Goal: Transaction & Acquisition: Purchase product/service

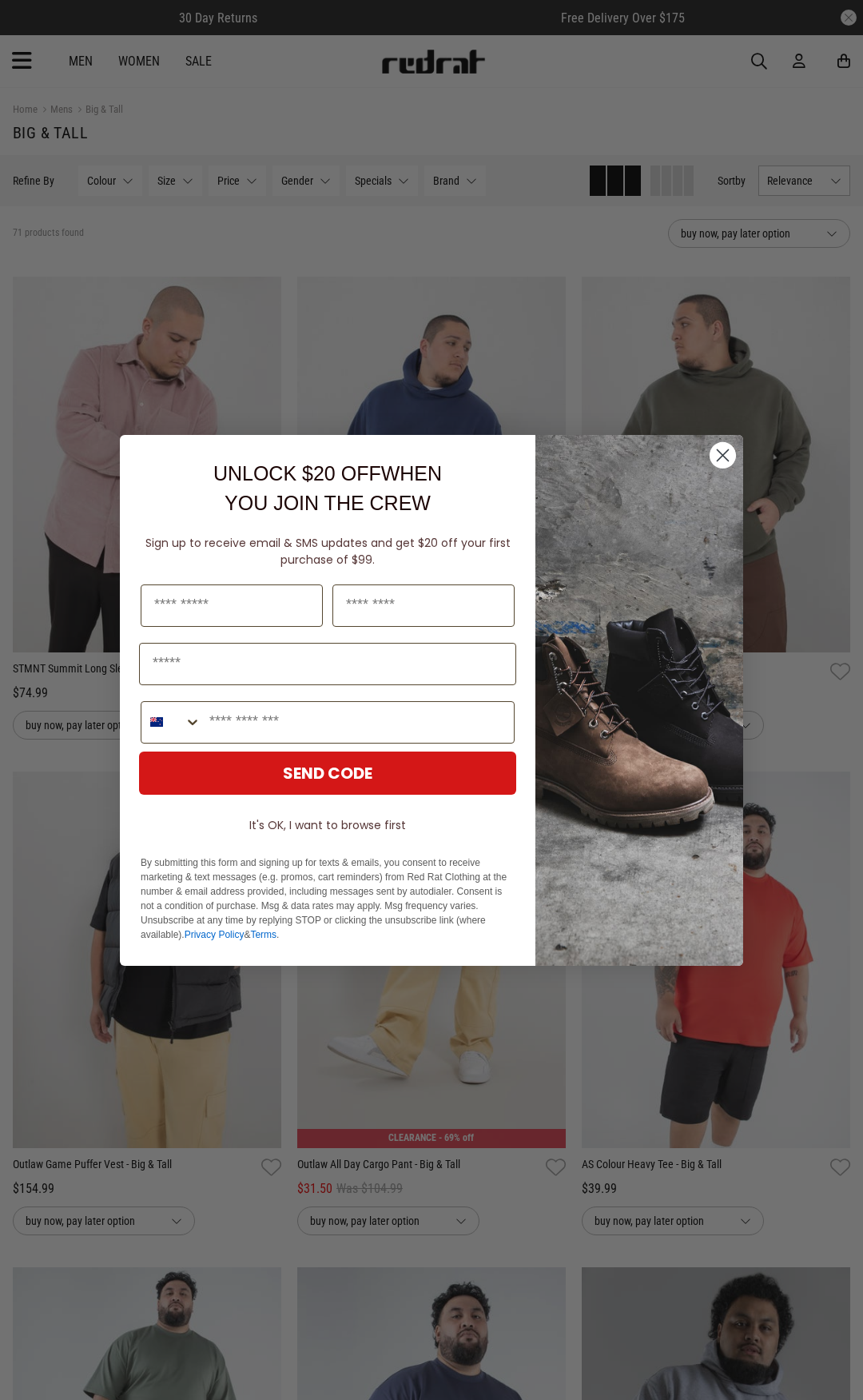
click at [725, 456] on icon "Close dialog" at bounding box center [724, 455] width 11 height 11
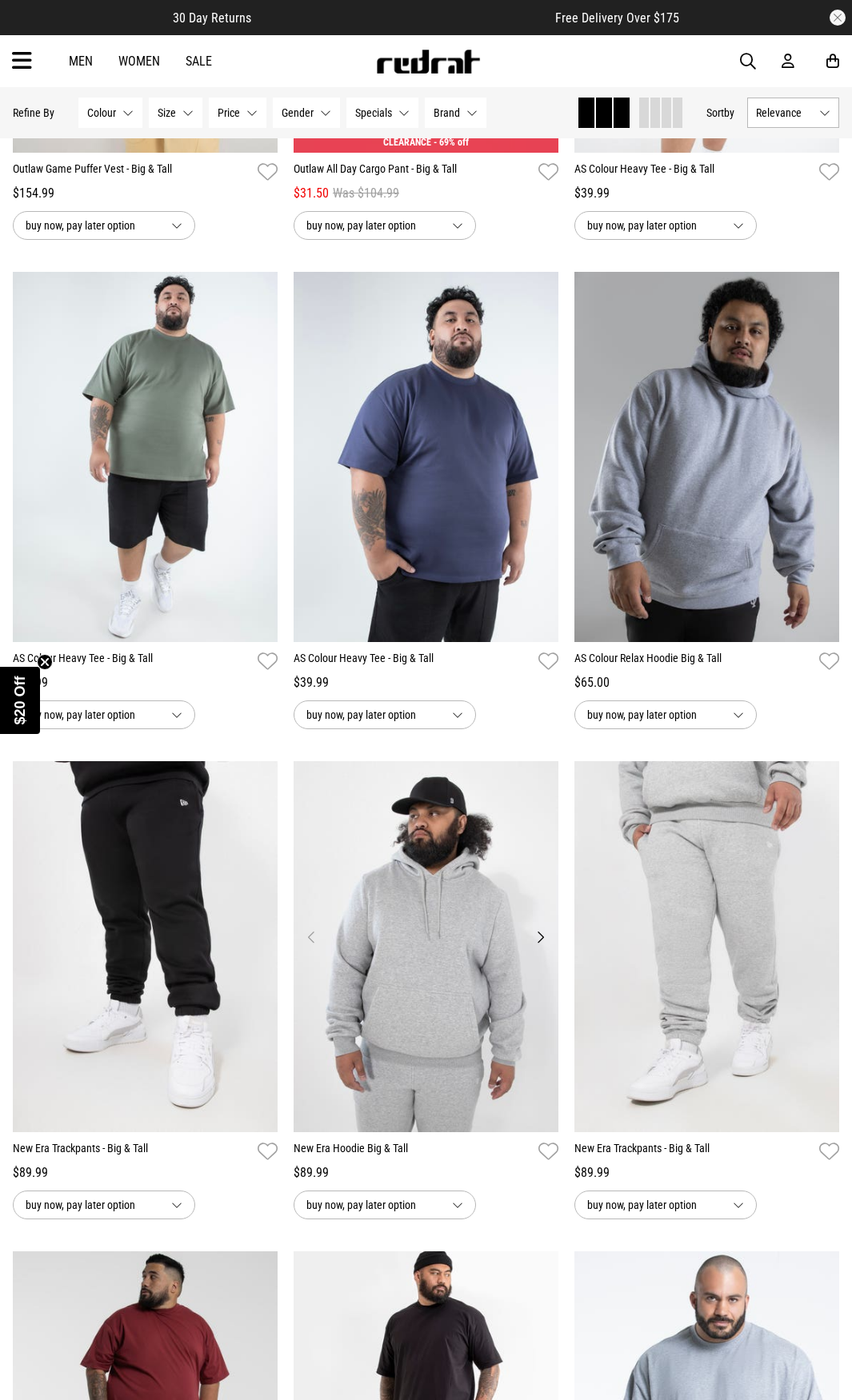
scroll to position [1039, 0]
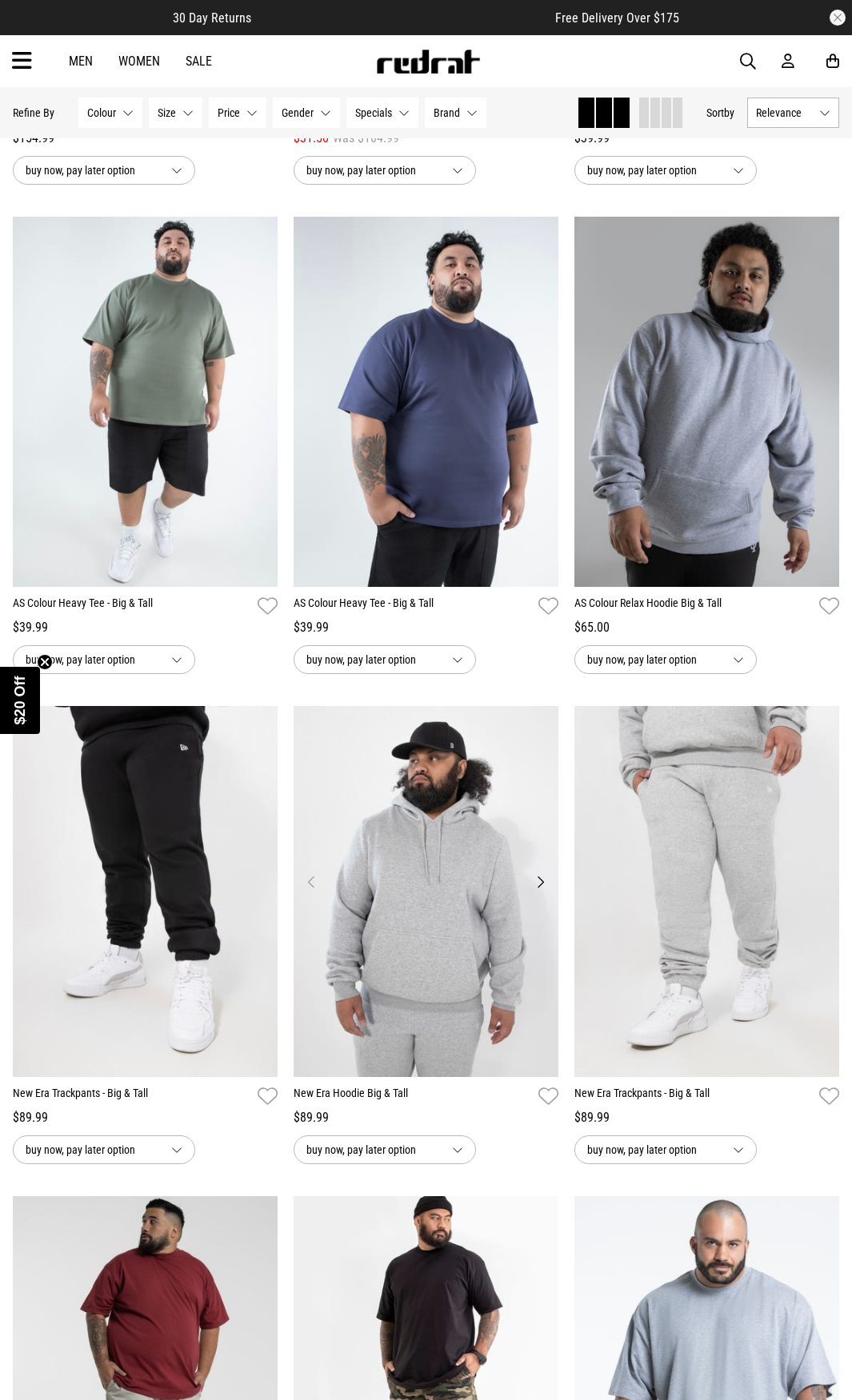
click at [455, 995] on img at bounding box center [425, 891] width 265 height 371
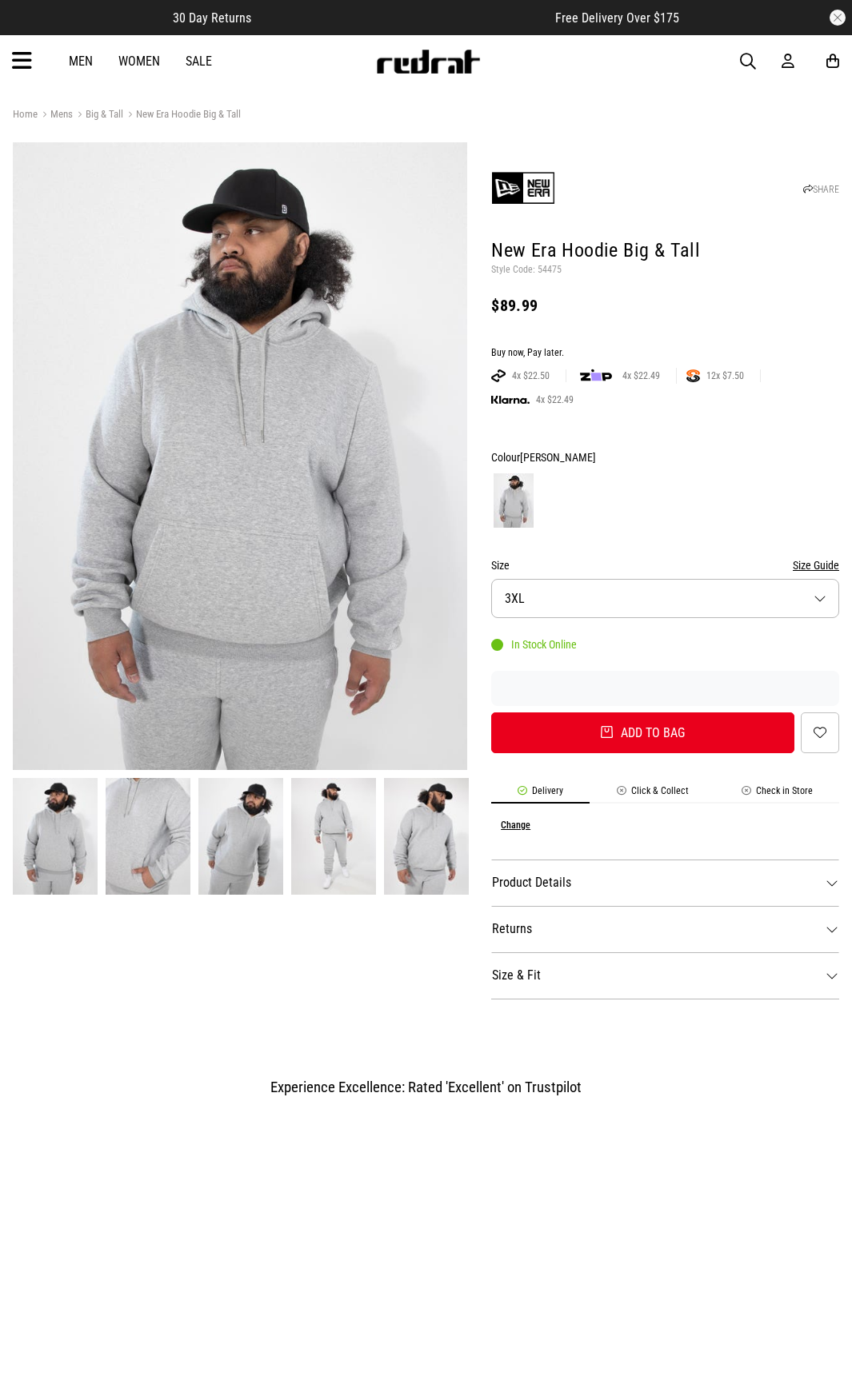
click at [566, 591] on button "Size 3XL" at bounding box center [665, 598] width 348 height 39
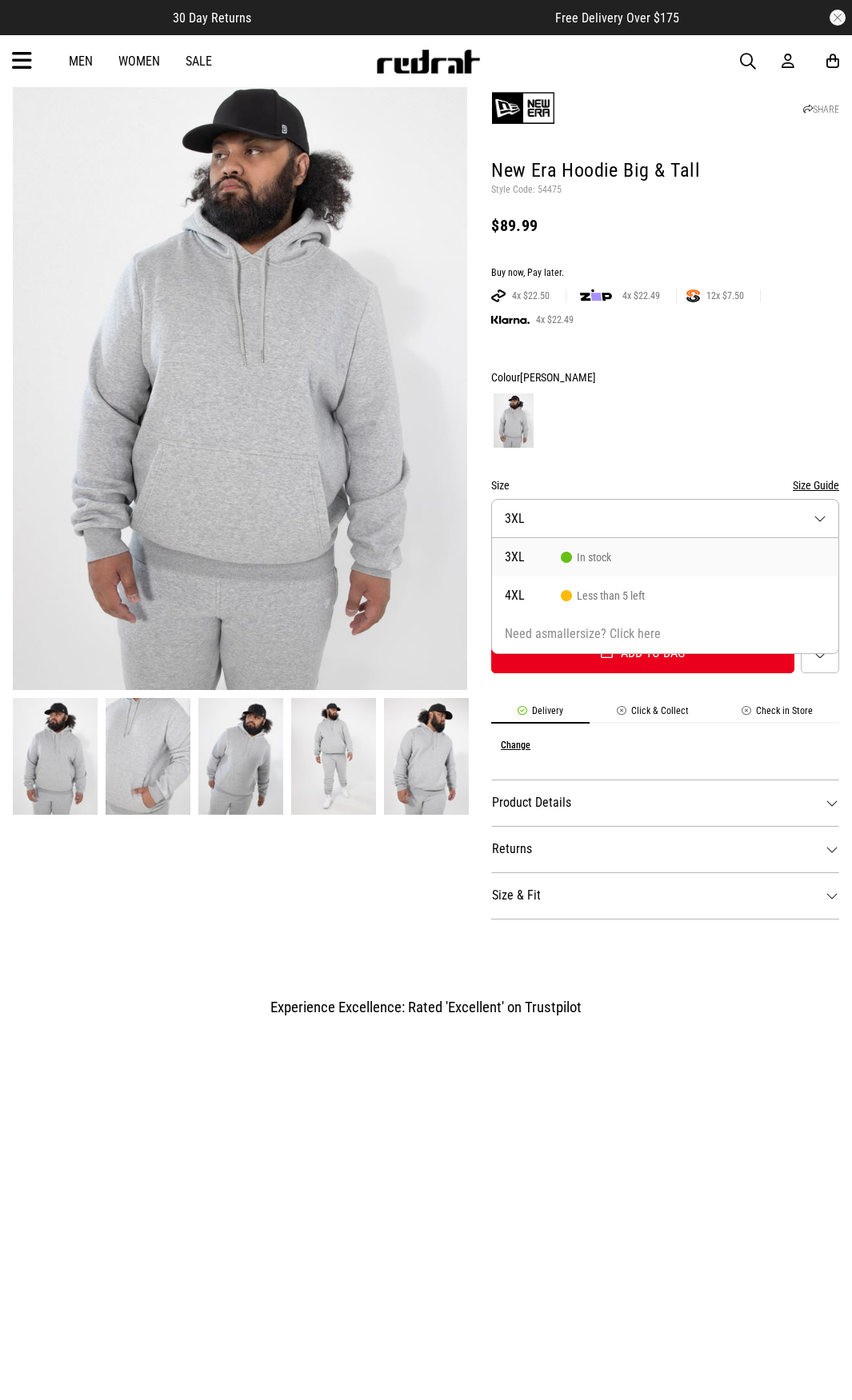
click at [592, 520] on button "Size 3XL" at bounding box center [665, 518] width 348 height 39
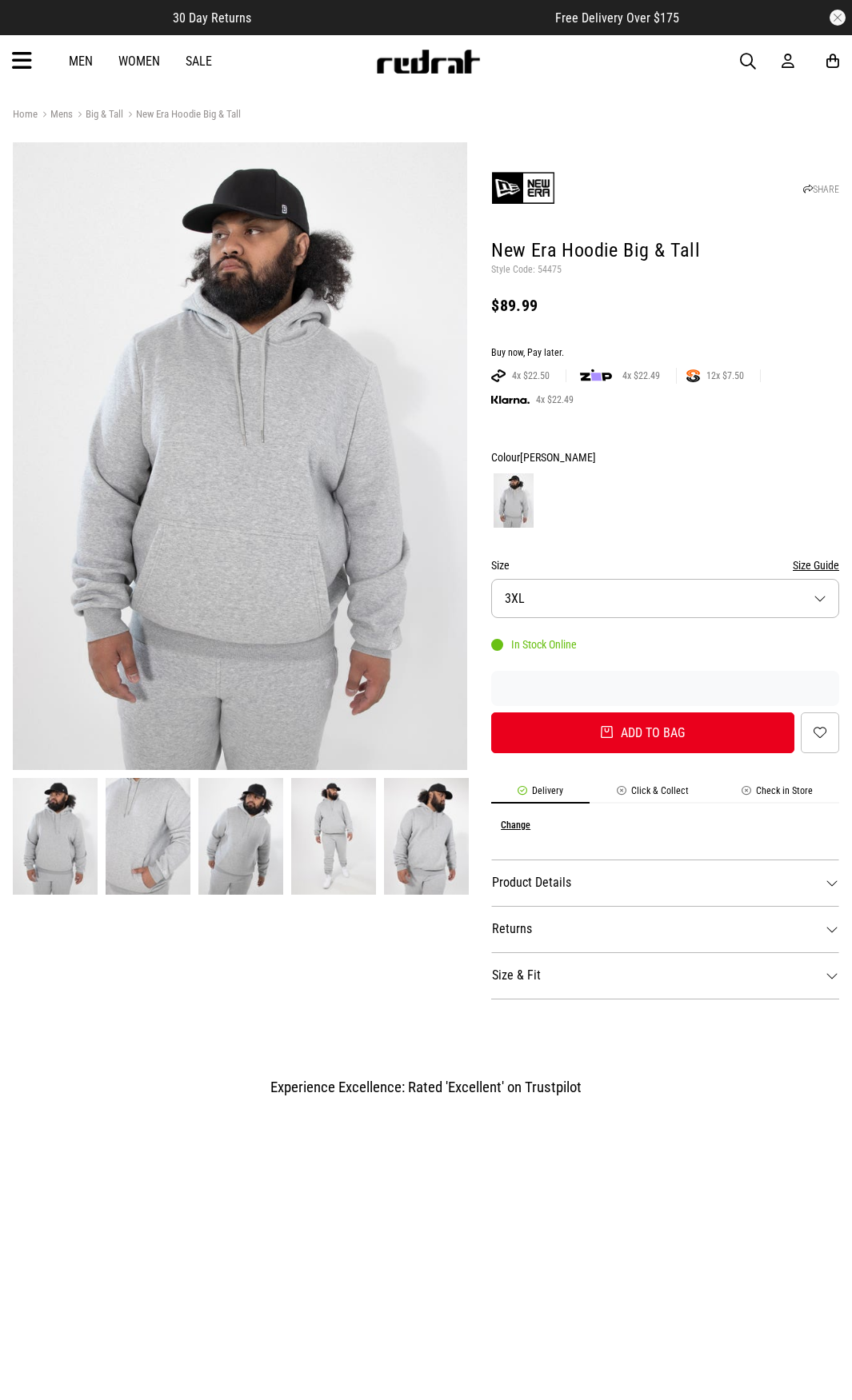
click at [22, 58] on icon at bounding box center [22, 61] width 20 height 27
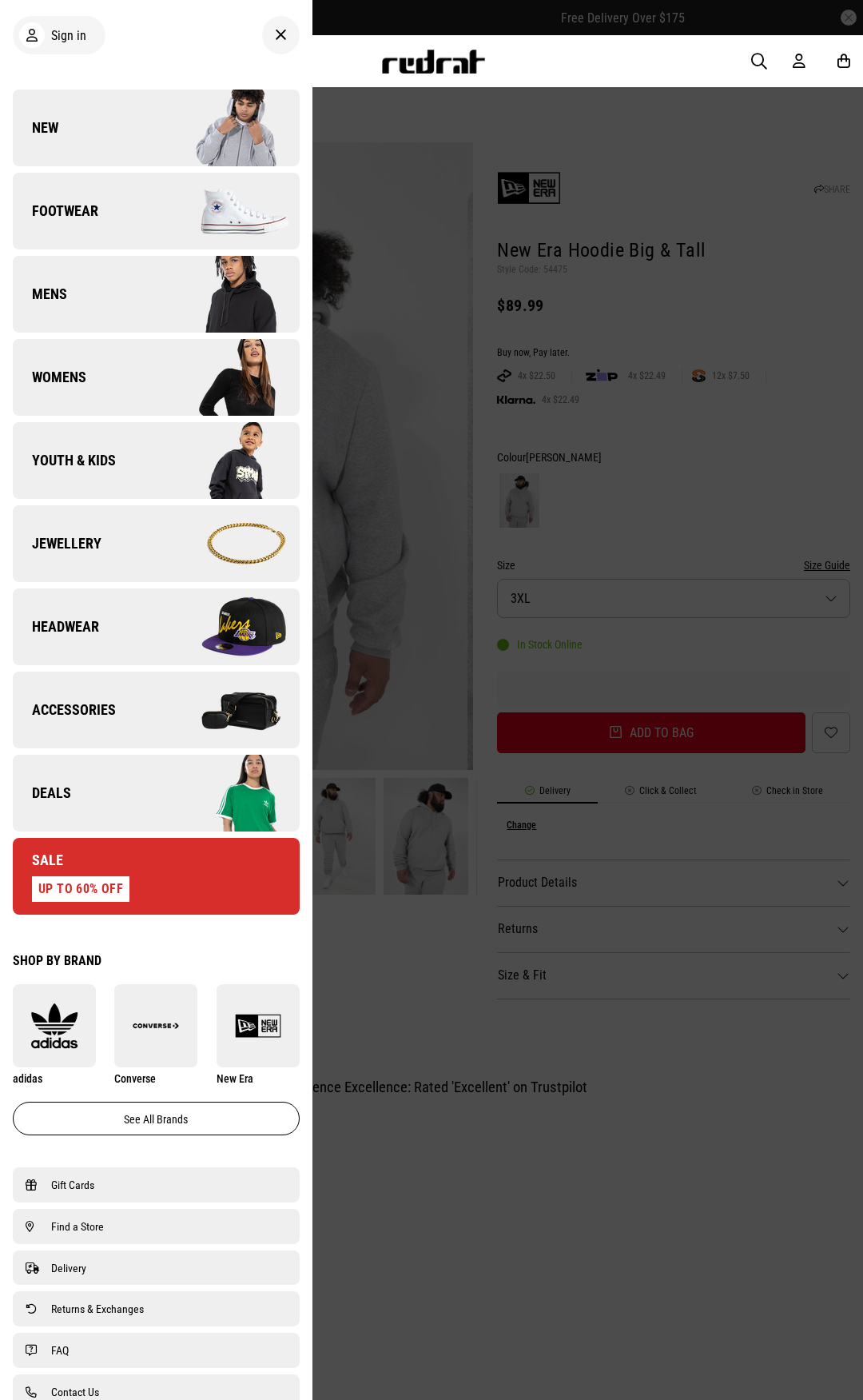
click at [275, 41] on icon at bounding box center [281, 35] width 12 height 19
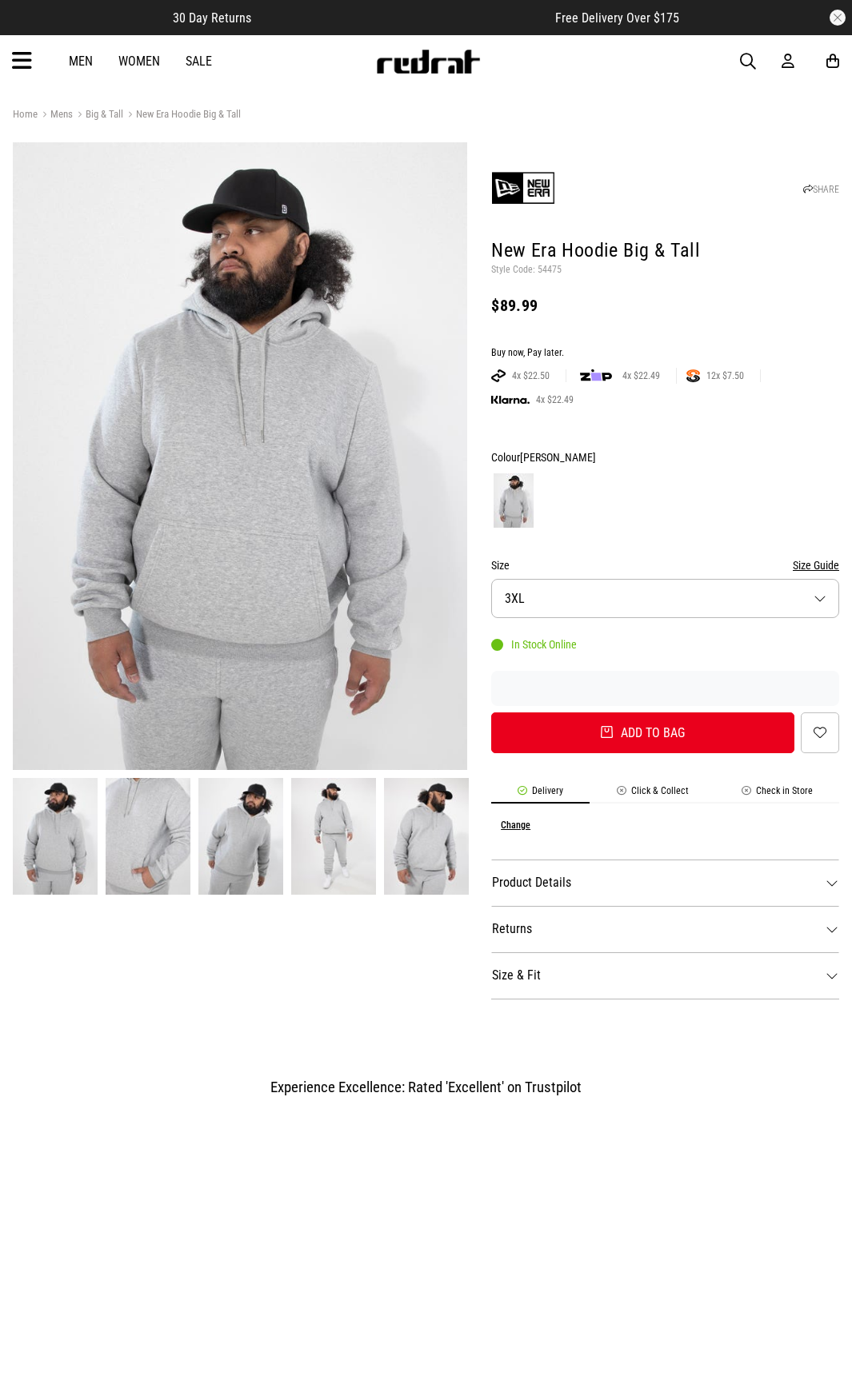
click at [90, 59] on link "Men" at bounding box center [80, 61] width 24 height 15
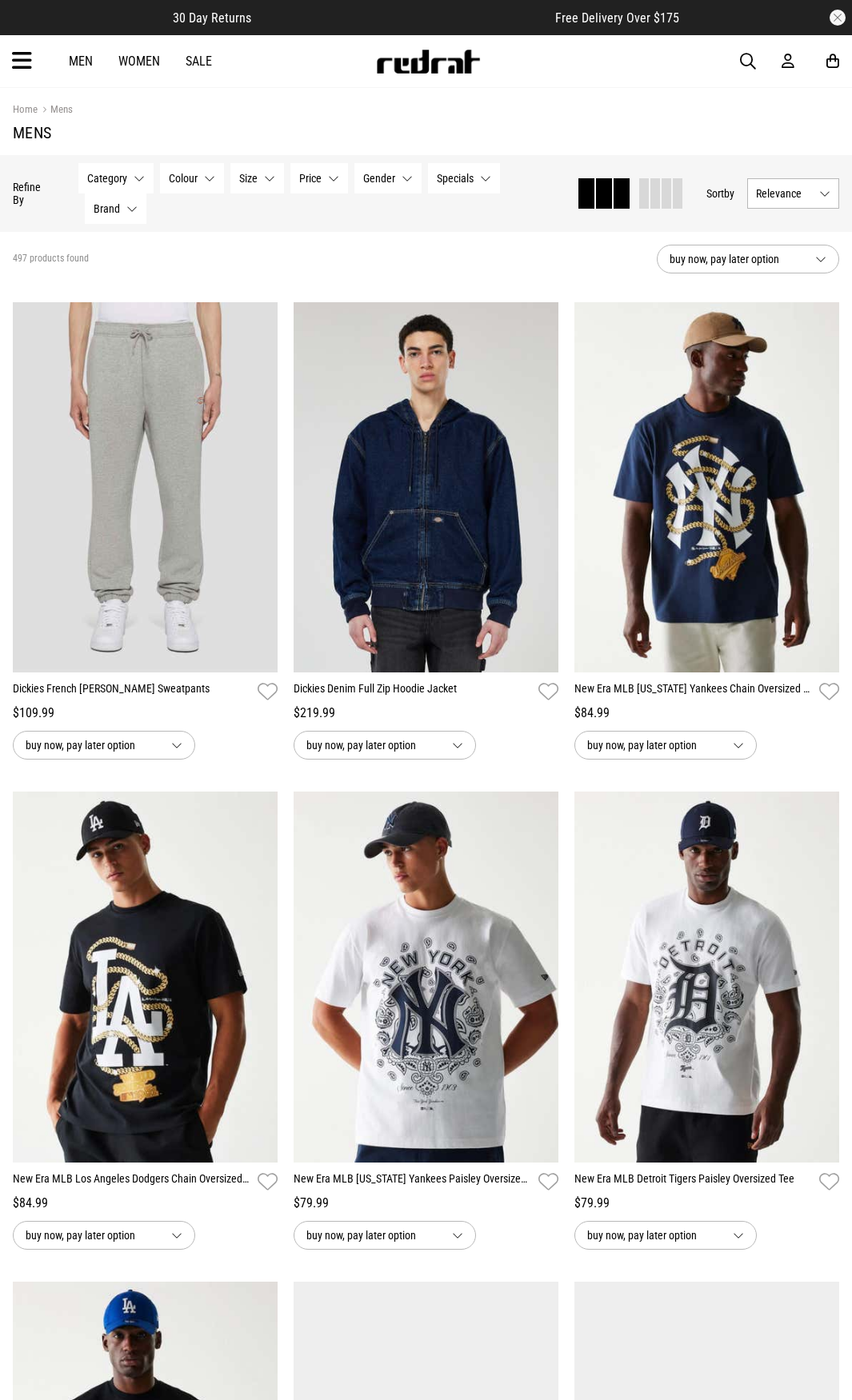
click at [260, 174] on button "Size None selected" at bounding box center [257, 179] width 53 height 31
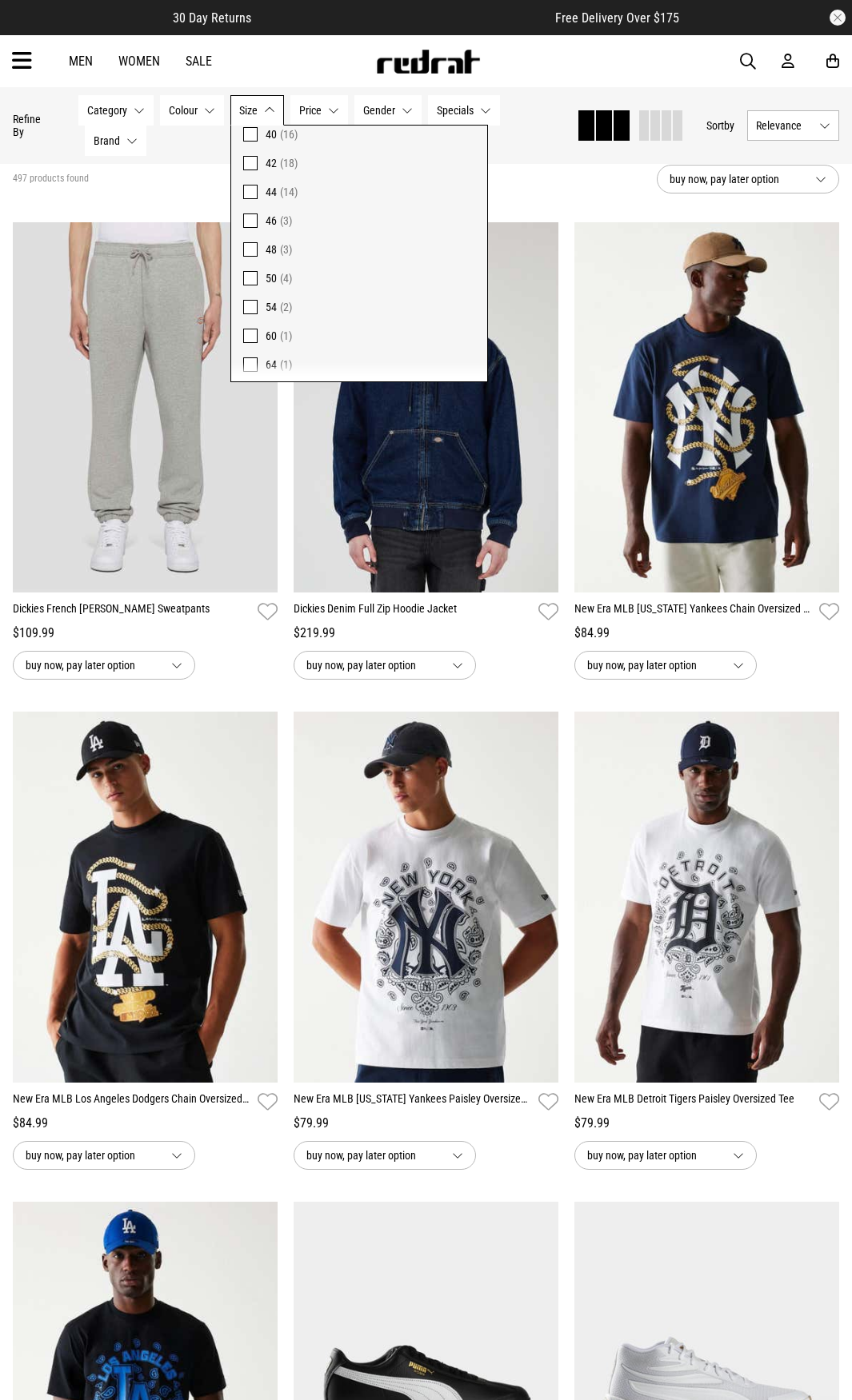
scroll to position [640, 0]
click at [247, 240] on span at bounding box center [250, 242] width 14 height 14
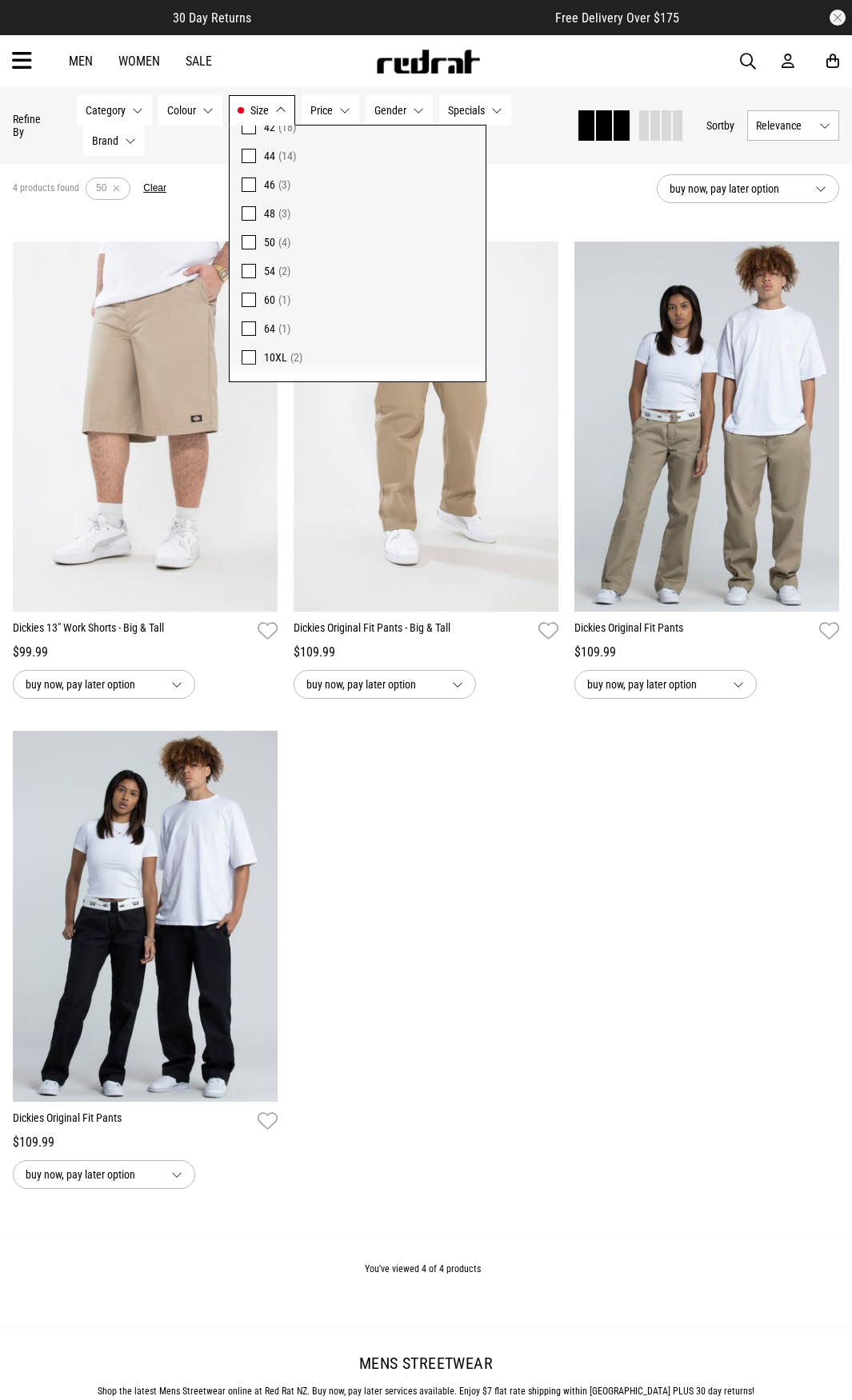
drag, startPoint x: 526, startPoint y: 794, endPoint x: 506, endPoint y: 793, distance: 20.0
click at [524, 794] on div "**********" at bounding box center [426, 732] width 842 height 980
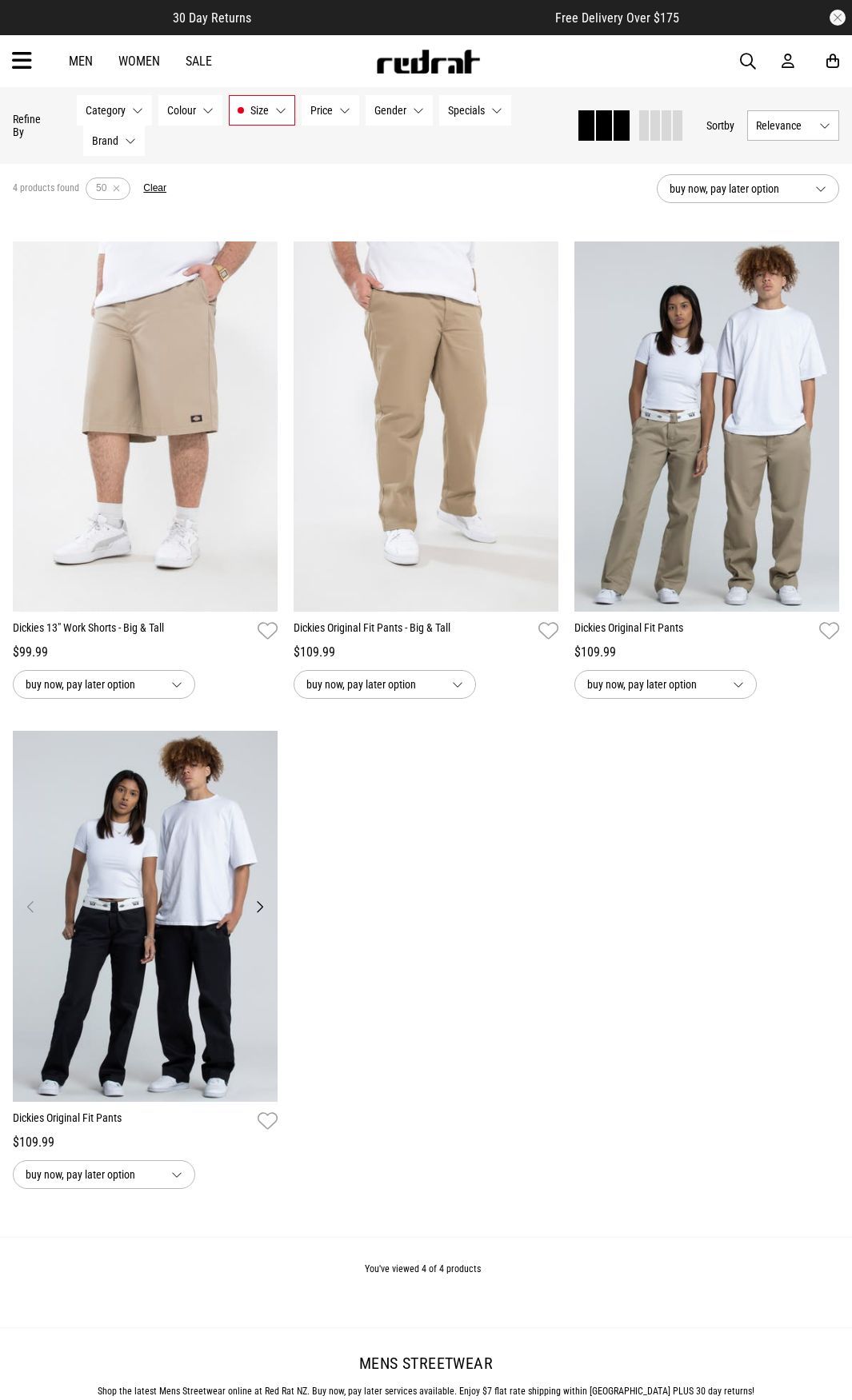
click at [142, 926] on img at bounding box center [144, 916] width 265 height 371
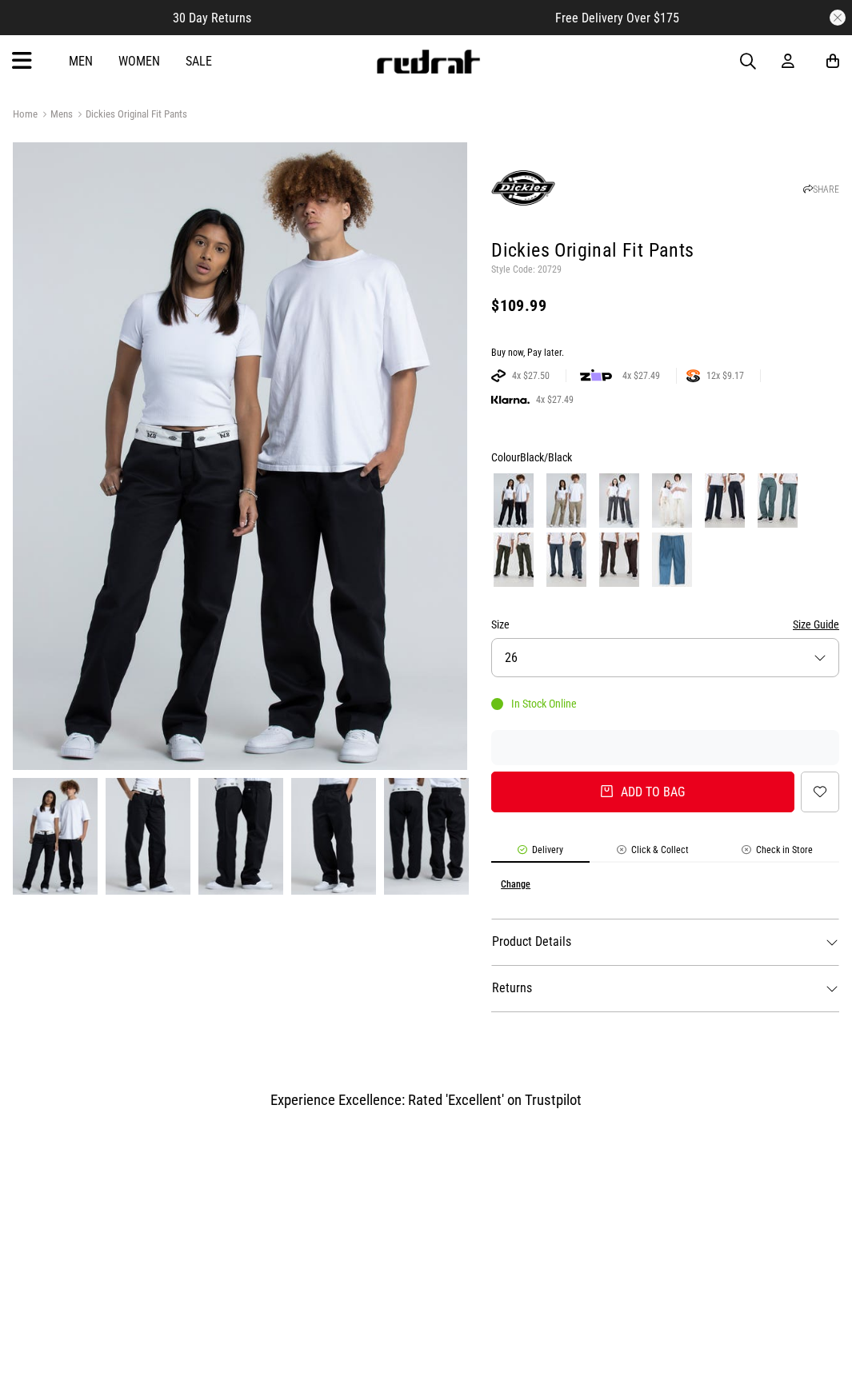
click at [676, 560] on img at bounding box center [671, 560] width 40 height 54
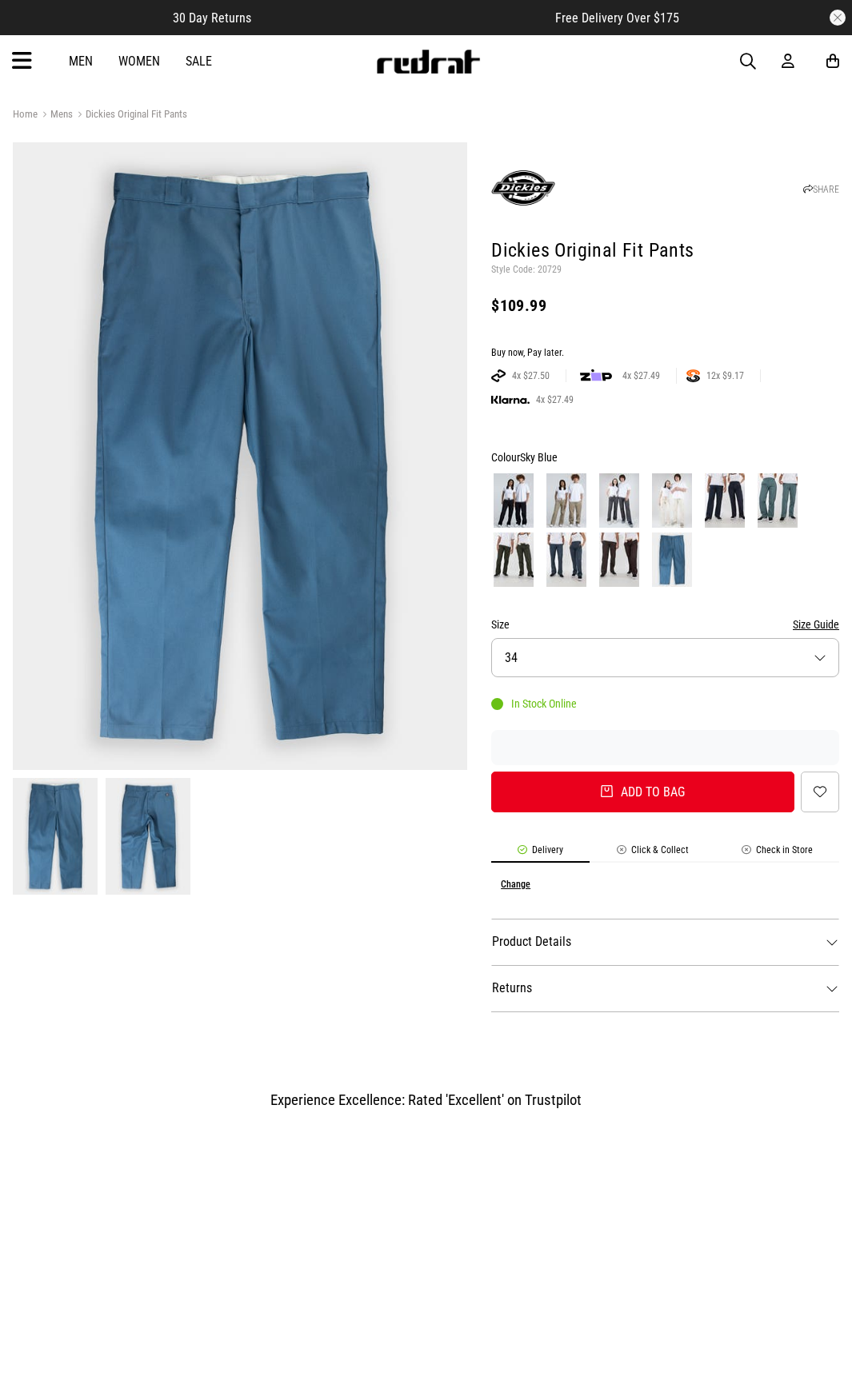
click at [535, 642] on button "Size 34" at bounding box center [665, 657] width 348 height 39
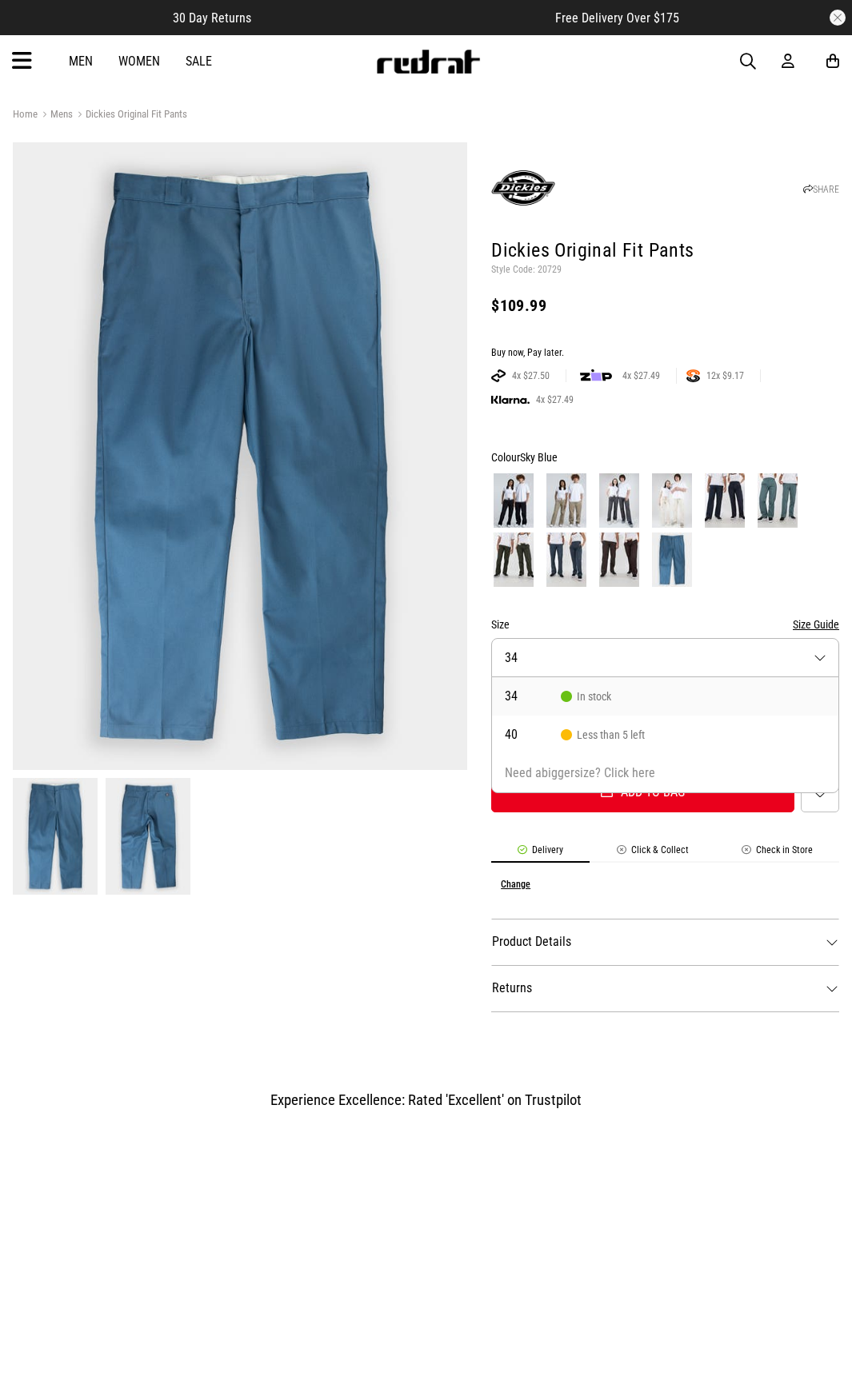
click at [613, 648] on button "Size 34" at bounding box center [665, 657] width 348 height 39
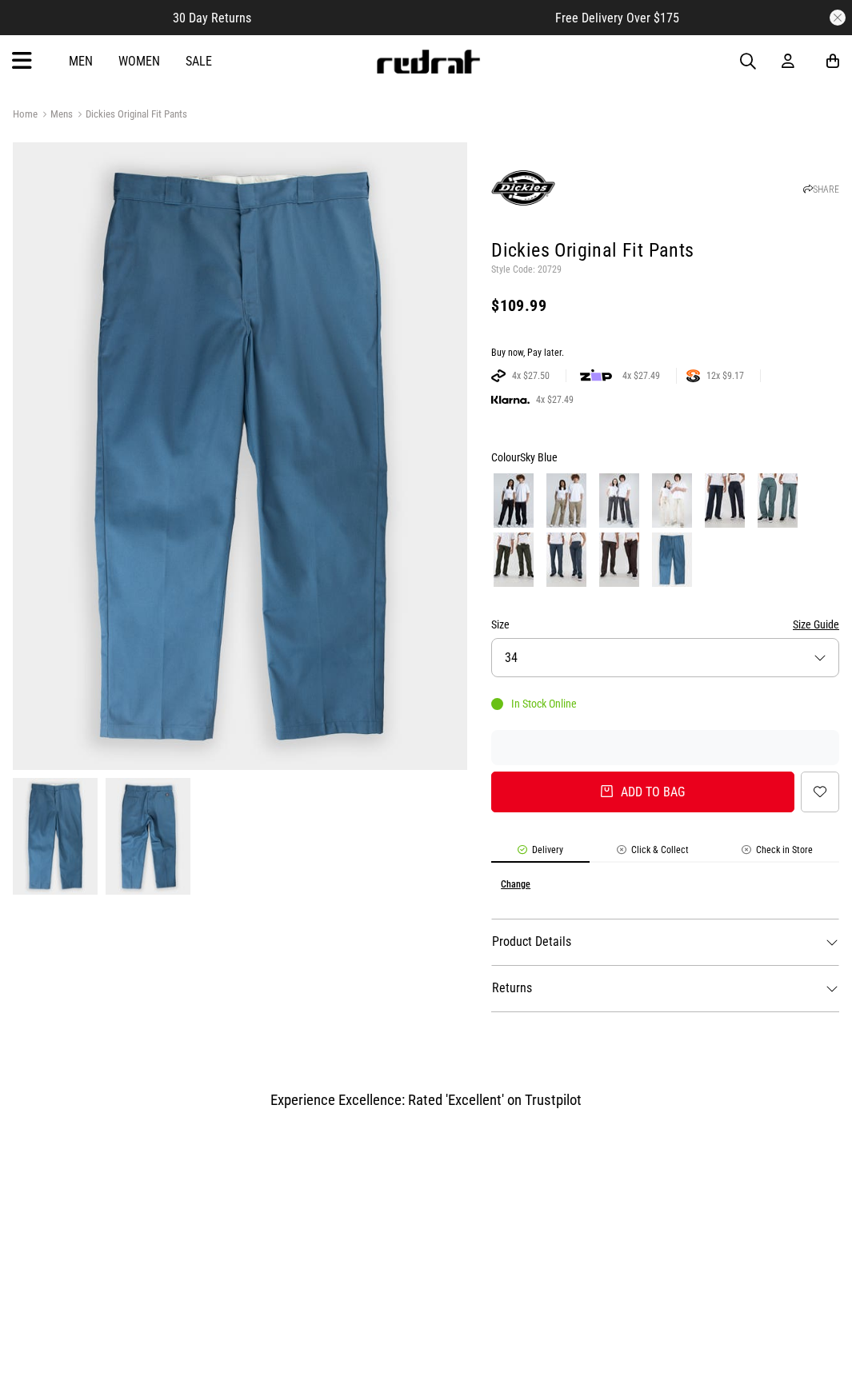
click at [78, 56] on link "Men" at bounding box center [80, 61] width 24 height 15
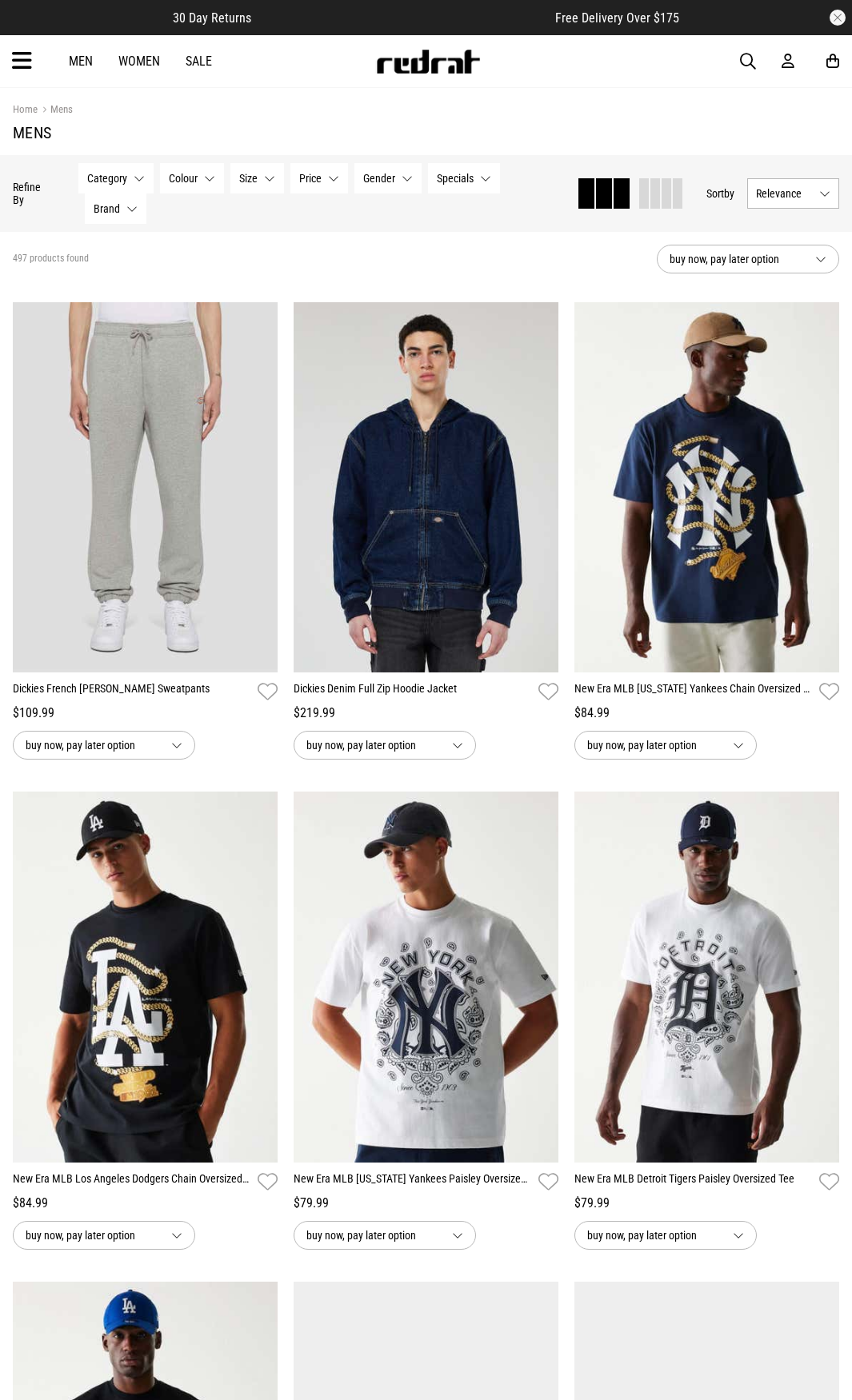
click at [277, 176] on button "Size None selected" at bounding box center [257, 179] width 53 height 31
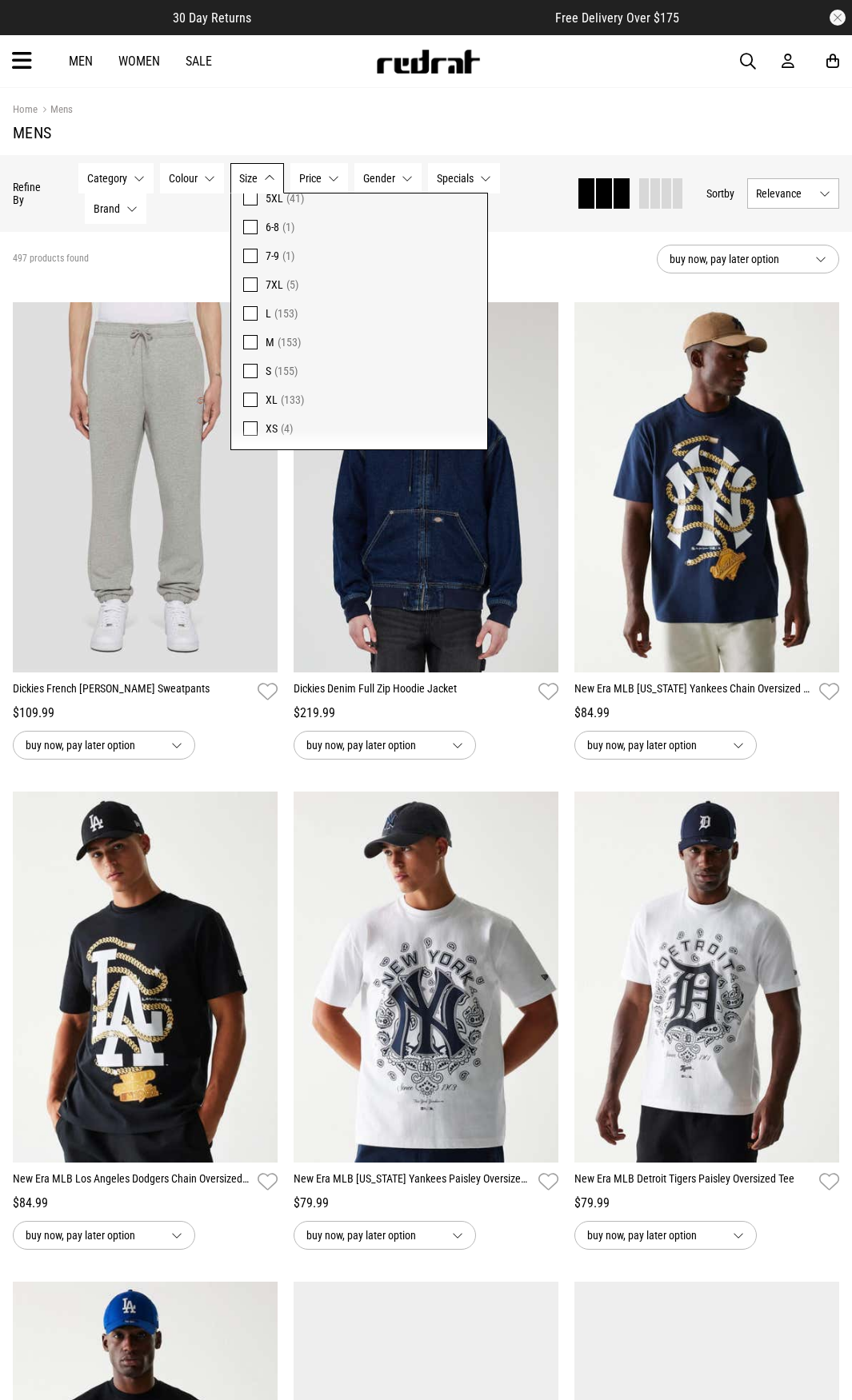
scroll to position [1070, 0]
click at [248, 281] on span at bounding box center [250, 283] width 14 height 14
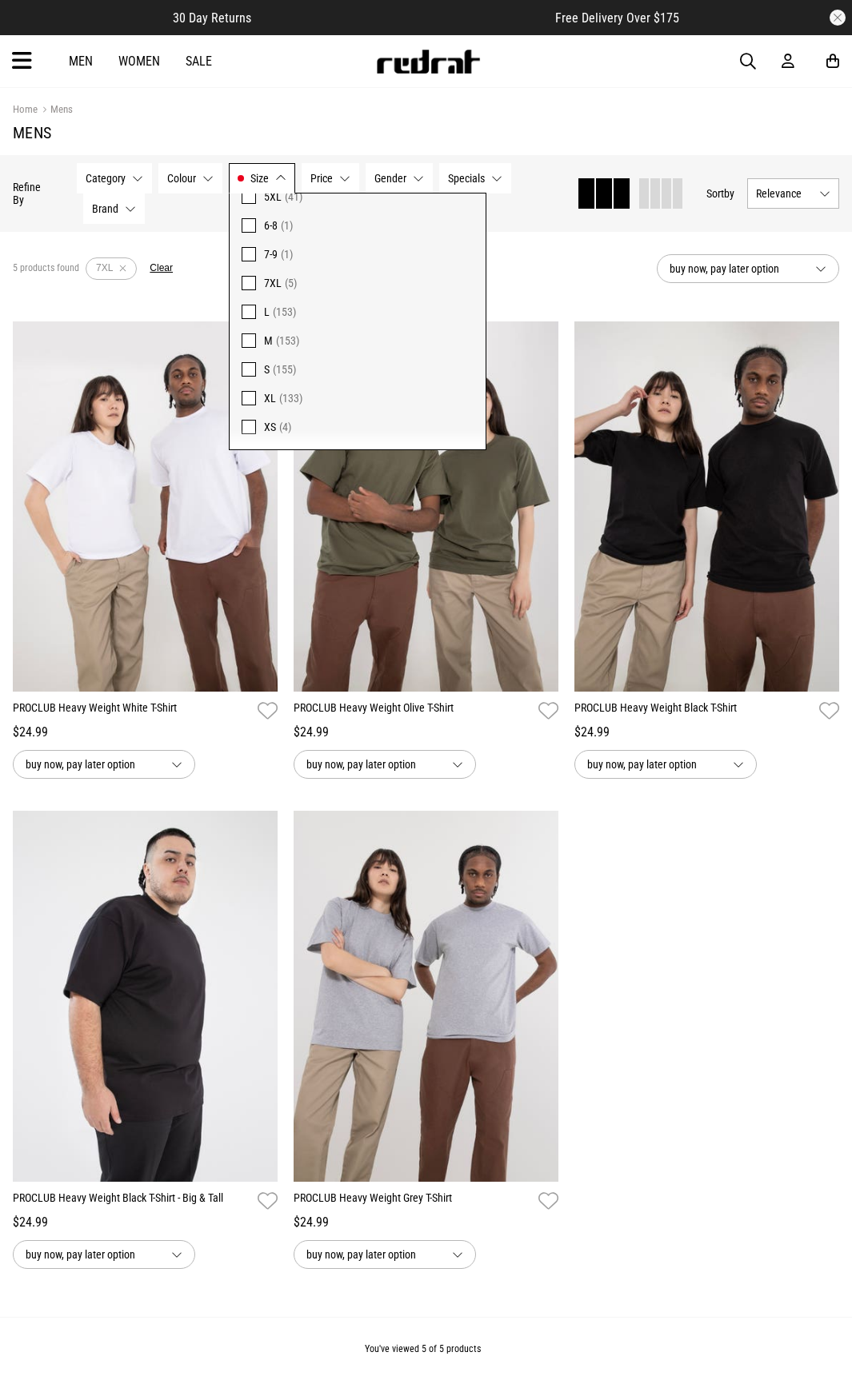
click at [569, 133] on h1 "Mens" at bounding box center [425, 133] width 826 height 19
